Goal: Information Seeking & Learning: Learn about a topic

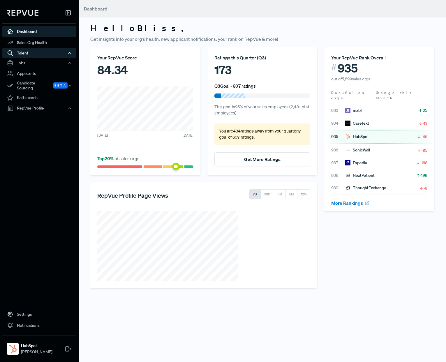
click at [39, 54] on div "Talent" at bounding box center [39, 53] width 74 height 10
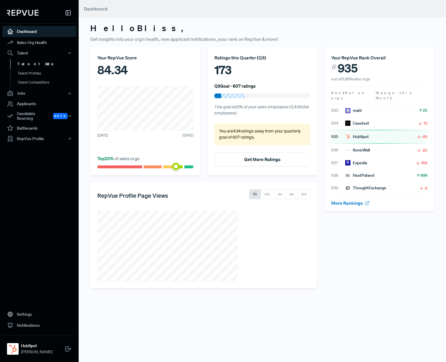
click at [32, 64] on link "Talent Data" at bounding box center [47, 63] width 74 height 9
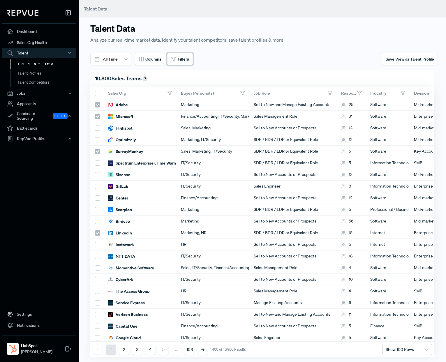
click at [177, 56] on button "Filters" at bounding box center [180, 59] width 26 height 12
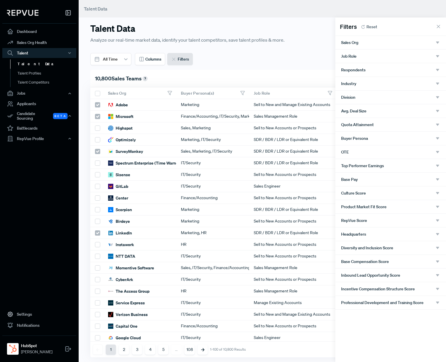
click at [338, 55] on div "Job Role" at bounding box center [390, 56] width 99 height 5
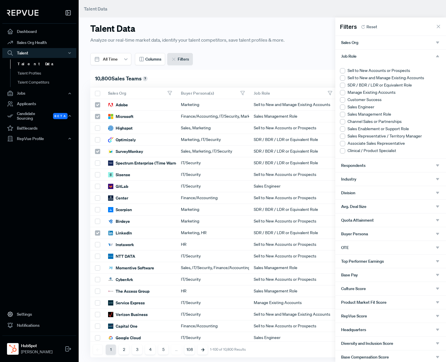
click at [338, 71] on div at bounding box center [342, 70] width 5 height 5
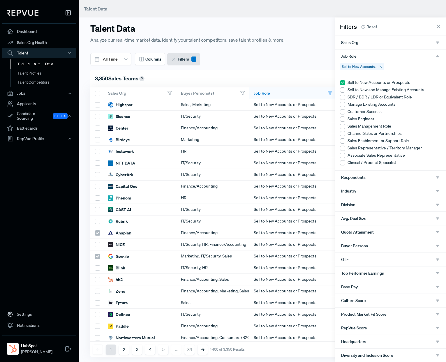
click at [338, 89] on div at bounding box center [342, 89] width 5 height 5
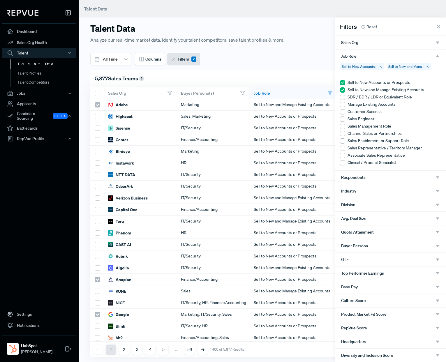
click at [338, 56] on use "button" at bounding box center [437, 56] width 3 height 2
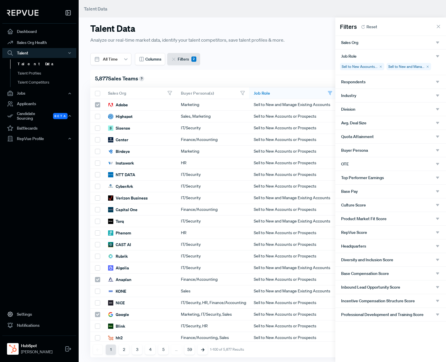
click at [338, 83] on div "Respondents" at bounding box center [390, 81] width 99 height 5
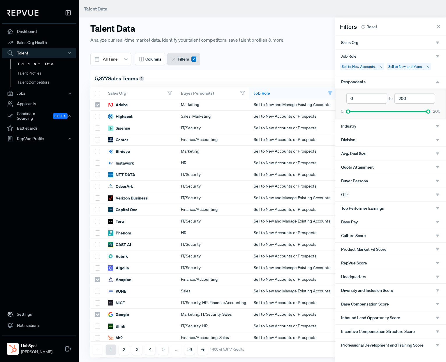
click at [338, 83] on div "Respondents" at bounding box center [390, 81] width 99 height 5
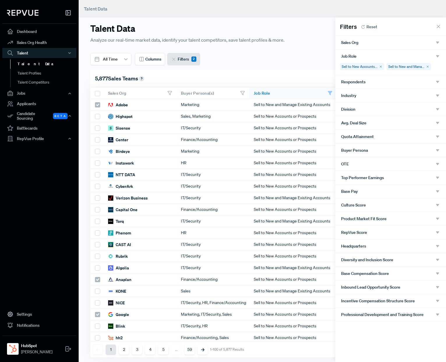
click at [338, 93] on div "Industry" at bounding box center [390, 95] width 99 height 5
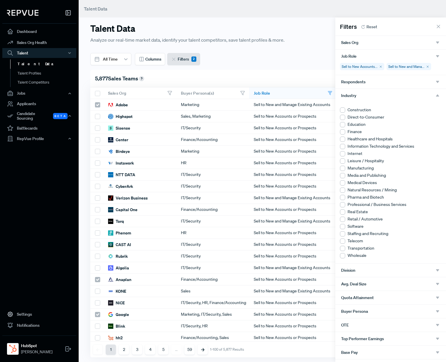
click at [338, 93] on div "Industry" at bounding box center [390, 95] width 99 height 5
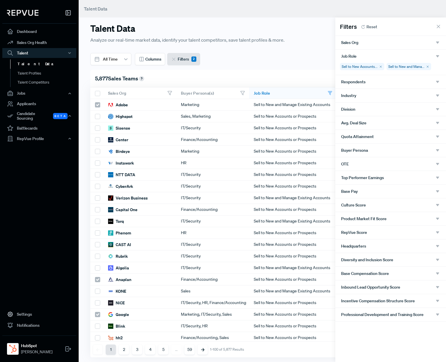
click at [338, 109] on div "Division" at bounding box center [390, 109] width 99 height 5
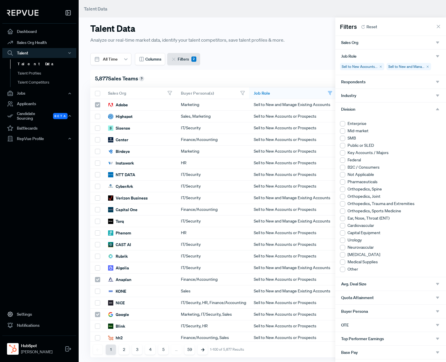
click at [338, 138] on div at bounding box center [342, 138] width 5 height 5
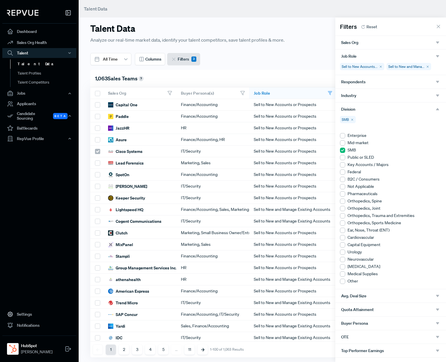
click at [338, 107] on icon "button" at bounding box center [437, 109] width 5 height 5
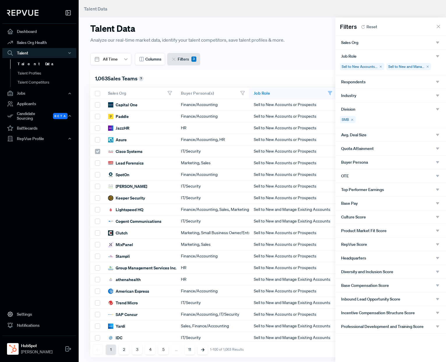
click at [338, 136] on div "Avg. Deal Size" at bounding box center [390, 134] width 99 height 5
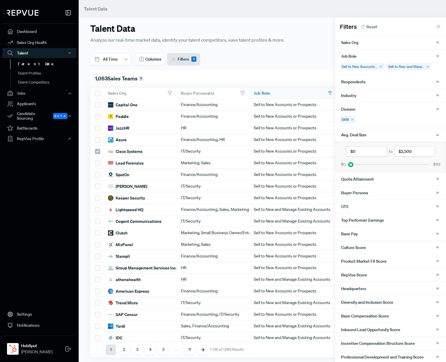
drag, startPoint x: 428, startPoint y: 165, endPoint x: 351, endPoint y: 169, distance: 77.6
click at [338, 169] on div "to $0 $1M" at bounding box center [390, 157] width 111 height 31
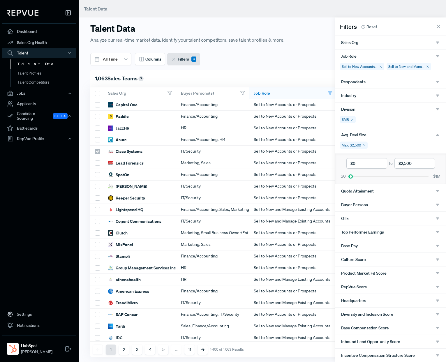
scroll to position [16, 0]
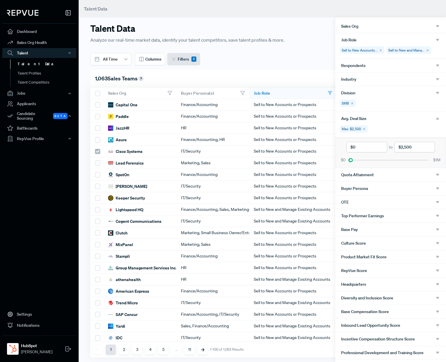
click at [338, 189] on div "Buyer Persona" at bounding box center [390, 188] width 99 height 5
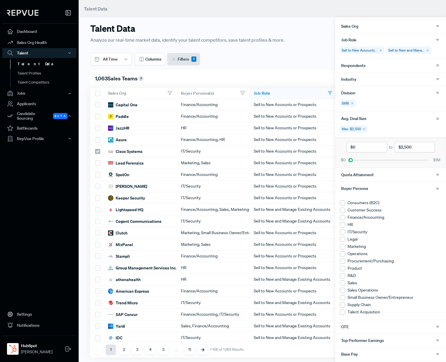
click at [338, 189] on div "Buyer Persona" at bounding box center [390, 188] width 99 height 5
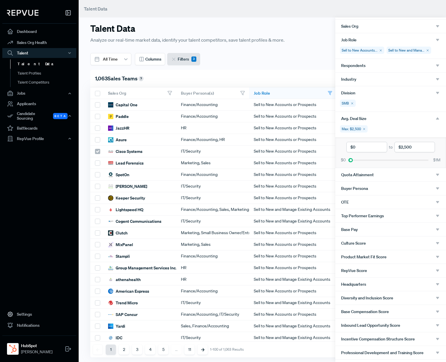
click at [338, 230] on div "Base Pay" at bounding box center [390, 229] width 99 height 5
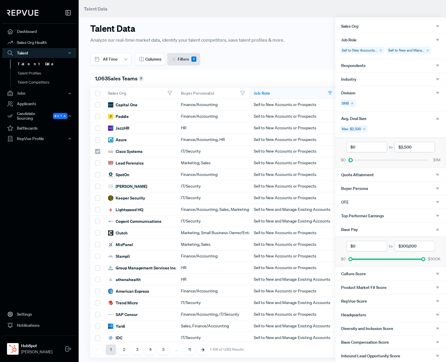
click at [338, 232] on div "Base Pay" at bounding box center [390, 229] width 111 height 13
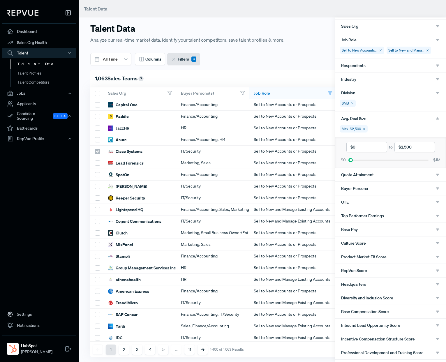
click at [338, 324] on span "Inbound Lead Opportunity Score" at bounding box center [370, 325] width 59 height 5
type input "0.3"
drag, startPoint x: 433, startPoint y: 355, endPoint x: 354, endPoint y: 364, distance: 80.3
click at [338, 362] on html "Dashboard Sales Org Health Talent Talent Data Talent Profiles Talent Competitor…" at bounding box center [223, 181] width 446 height 362
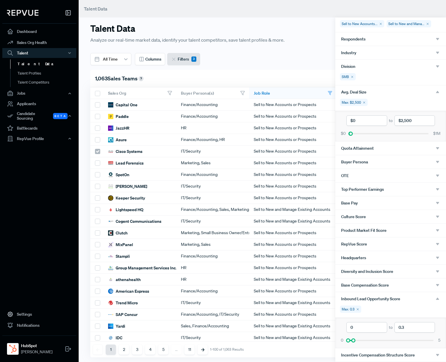
click at [338, 298] on use "button" at bounding box center [437, 299] width 3 height 2
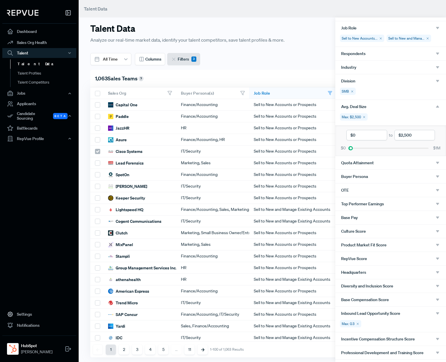
scroll to position [28, 0]
click at [338, 189] on div "OTE" at bounding box center [390, 190] width 99 height 5
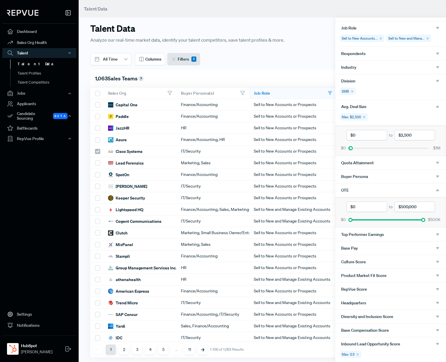
click at [338, 189] on div "OTE" at bounding box center [390, 190] width 99 height 5
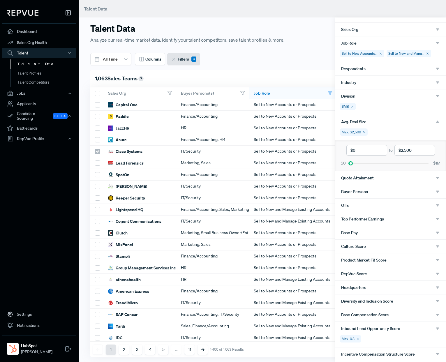
scroll to position [11, 0]
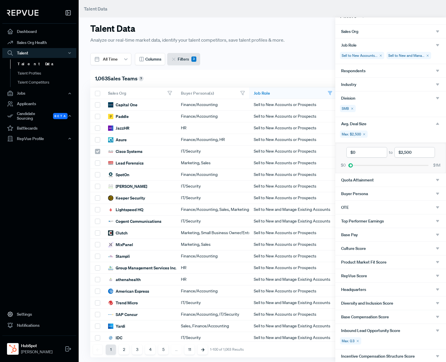
click at [338, 123] on use "button" at bounding box center [437, 124] width 3 height 2
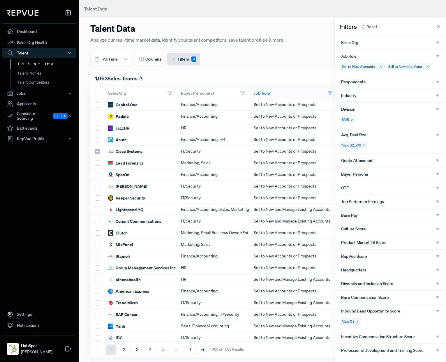
scroll to position [0, 0]
click at [338, 94] on div "Industry" at bounding box center [390, 95] width 99 height 5
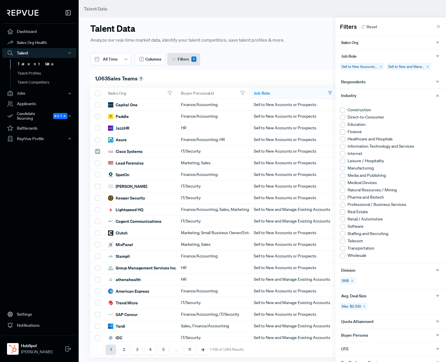
click at [338, 94] on div "Industry" at bounding box center [390, 95] width 99 height 5
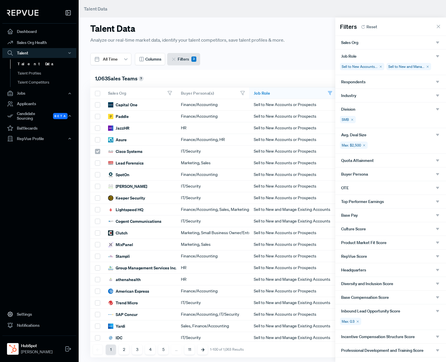
click at [338, 175] on div "Buyer Persona" at bounding box center [390, 174] width 99 height 5
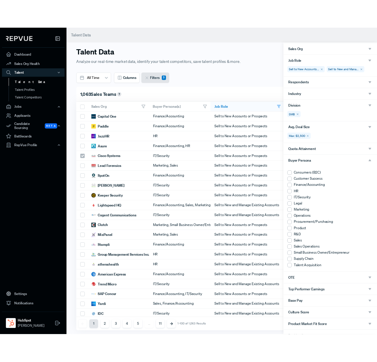
scroll to position [18, 0]
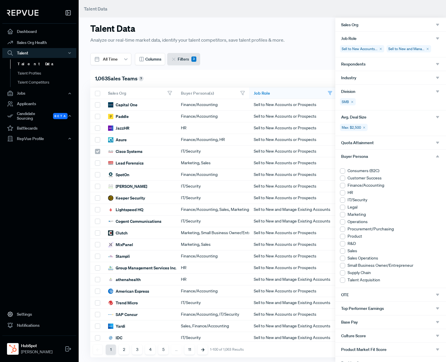
click at [338, 180] on div at bounding box center [342, 178] width 5 height 5
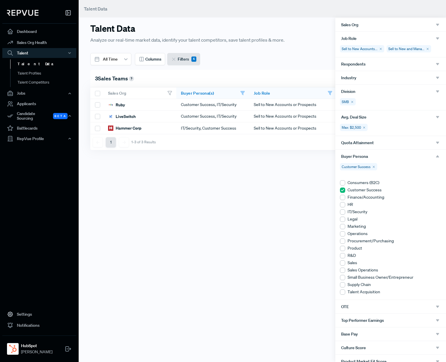
click at [338, 197] on div at bounding box center [342, 197] width 5 height 5
click at [338, 206] on div at bounding box center [342, 204] width 5 height 5
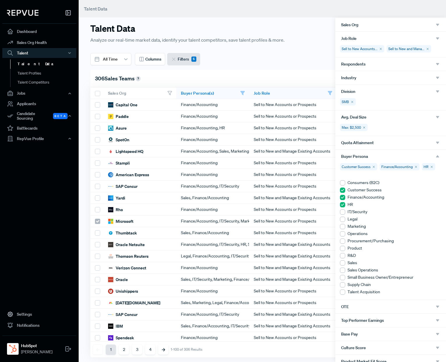
click at [338, 213] on div at bounding box center [342, 211] width 5 height 5
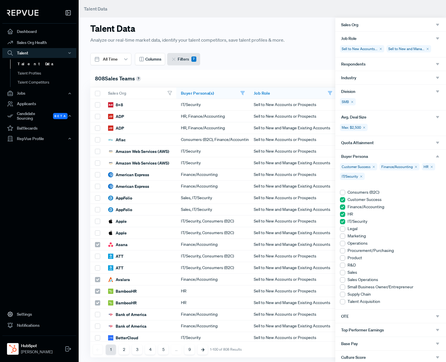
click at [338, 236] on div at bounding box center [342, 236] width 5 height 5
click at [338, 244] on div at bounding box center [342, 243] width 5 height 5
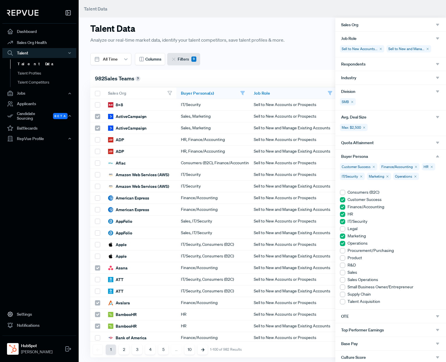
click at [338, 272] on div at bounding box center [342, 272] width 5 height 5
click at [338, 281] on div at bounding box center [342, 279] width 5 height 5
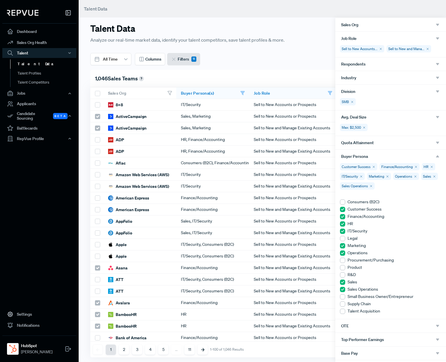
click at [338, 296] on div at bounding box center [342, 296] width 5 height 5
click at [338, 154] on icon "button" at bounding box center [437, 156] width 5 height 5
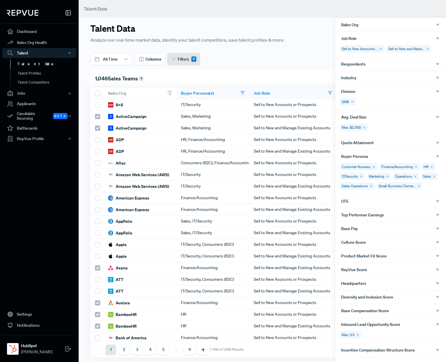
click at [310, 64] on div at bounding box center [223, 181] width 446 height 362
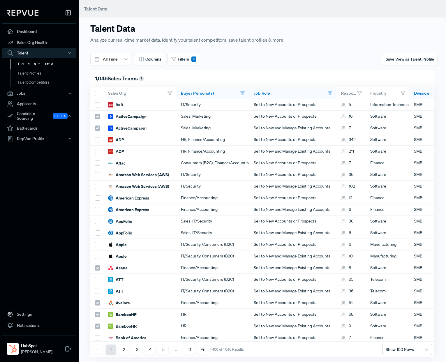
click at [338, 168] on div "Talent Data Analyze our real-time market data, identify your talent competitors…" at bounding box center [262, 181] width 367 height 362
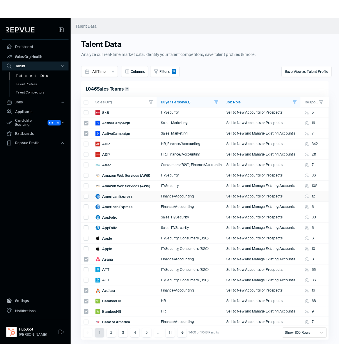
scroll to position [0, 0]
